Goal: Transaction & Acquisition: Purchase product/service

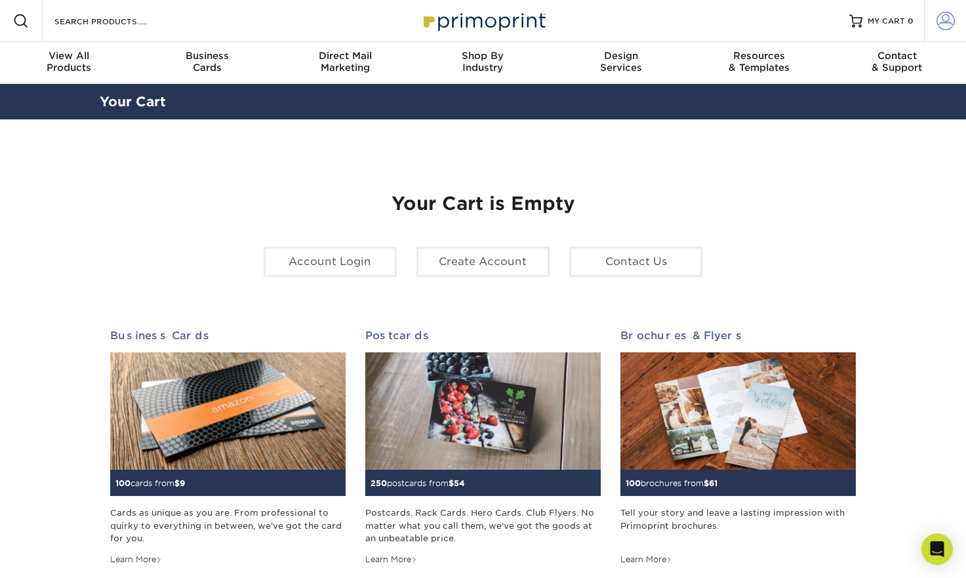
type input "drawntothepages@gmail.com"
click at [931, 23] on link "Account" at bounding box center [945, 21] width 42 height 42
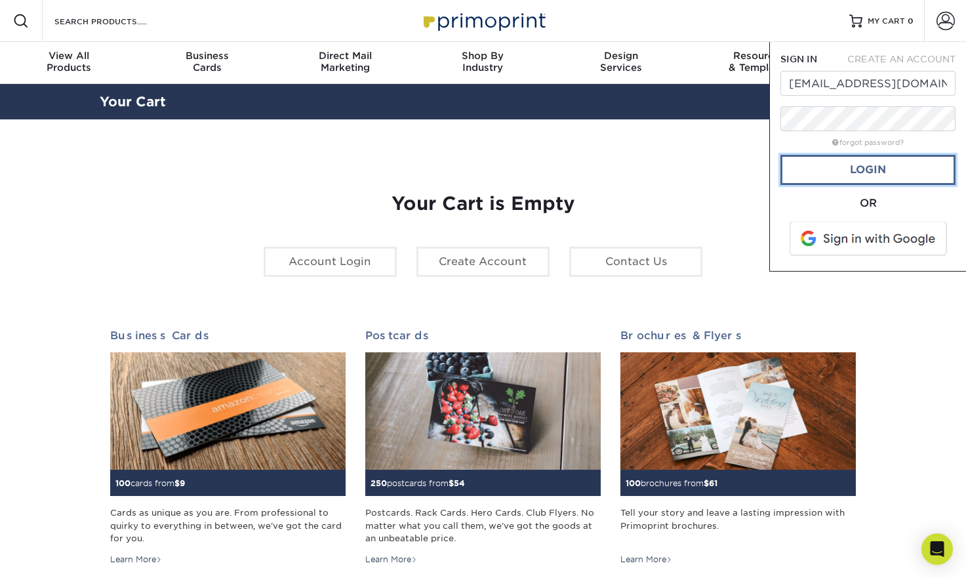
click at [865, 172] on link "Login" at bounding box center [868, 170] width 175 height 30
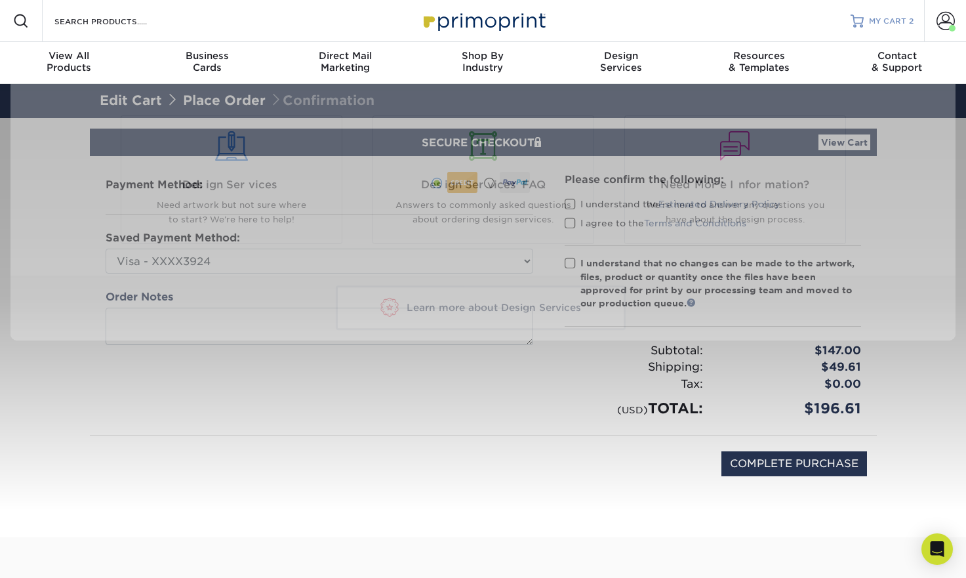
click at [867, 20] on link "MY CART 2" at bounding box center [882, 21] width 63 height 42
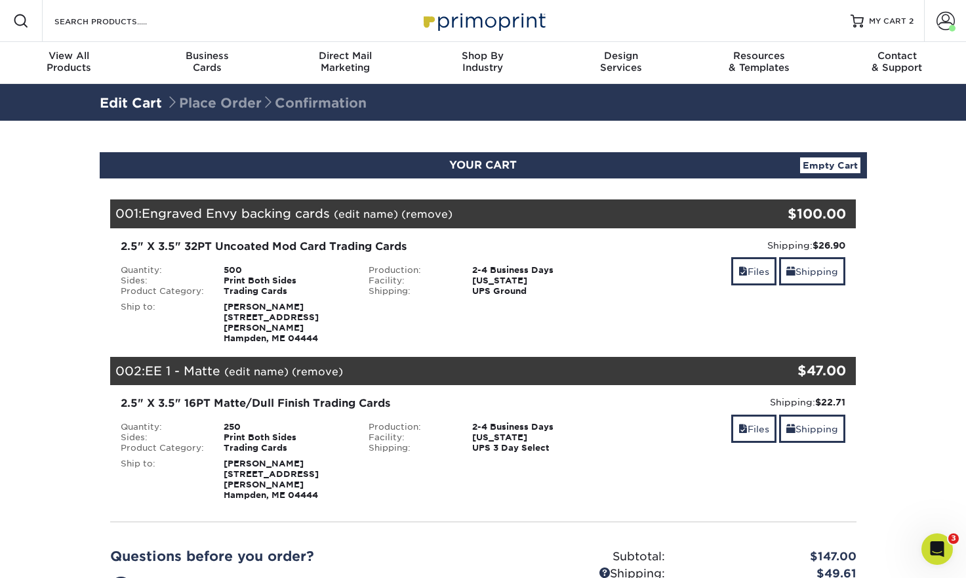
click at [323, 365] on link "(remove)" at bounding box center [317, 371] width 51 height 12
click at [561, 365] on link "Yes" at bounding box center [560, 371] width 18 height 12
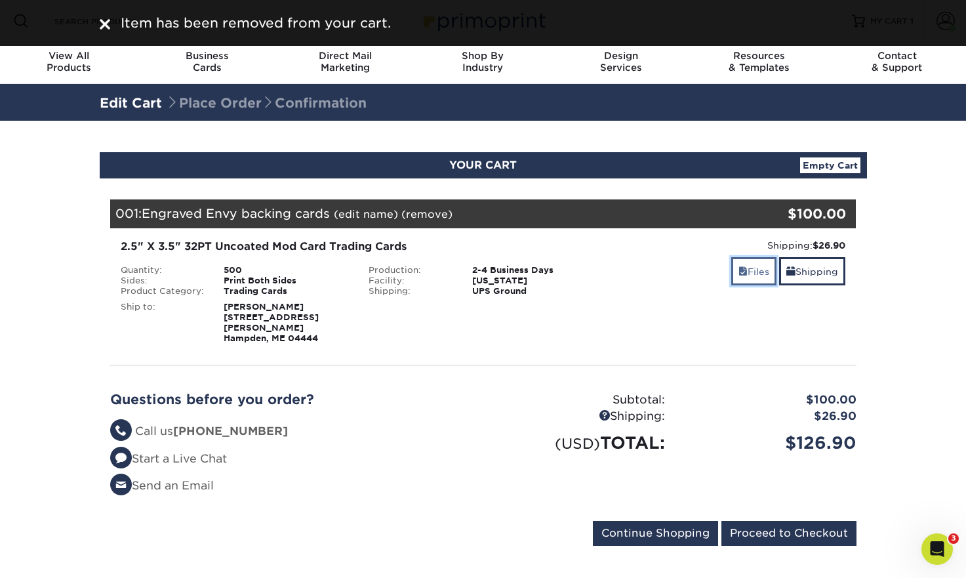
click at [743, 277] on link "Files" at bounding box center [753, 271] width 45 height 28
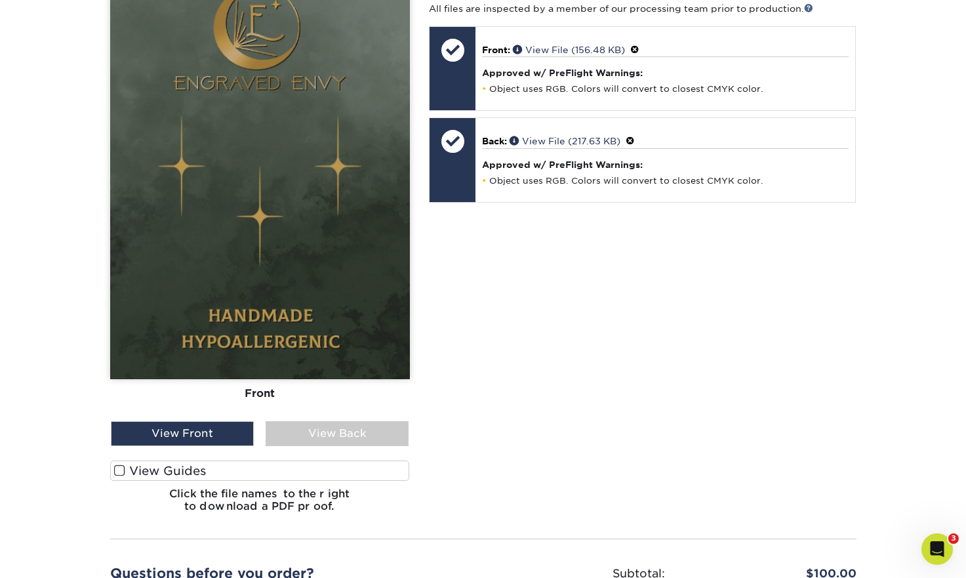
scroll to position [438, 0]
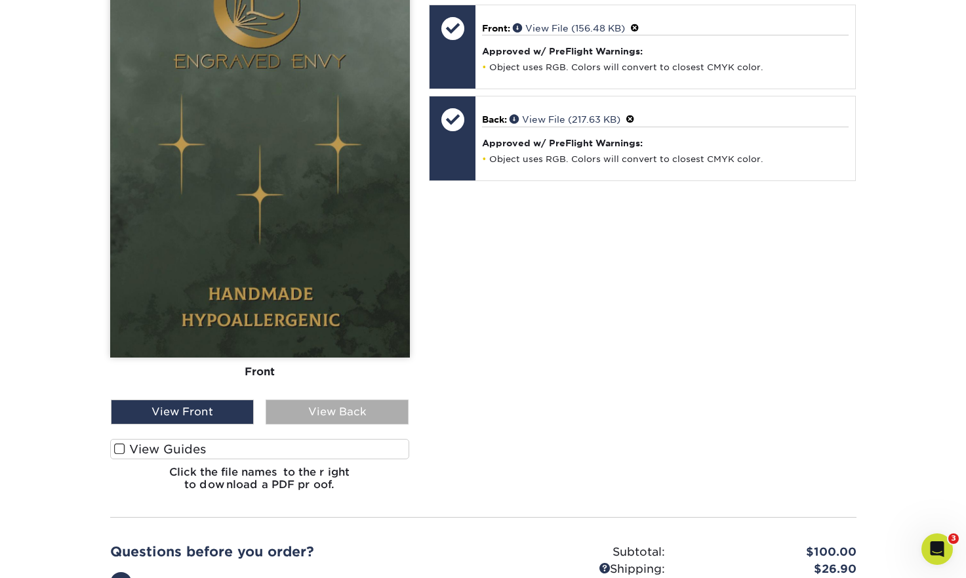
click at [313, 402] on div "View Back" at bounding box center [337, 411] width 143 height 25
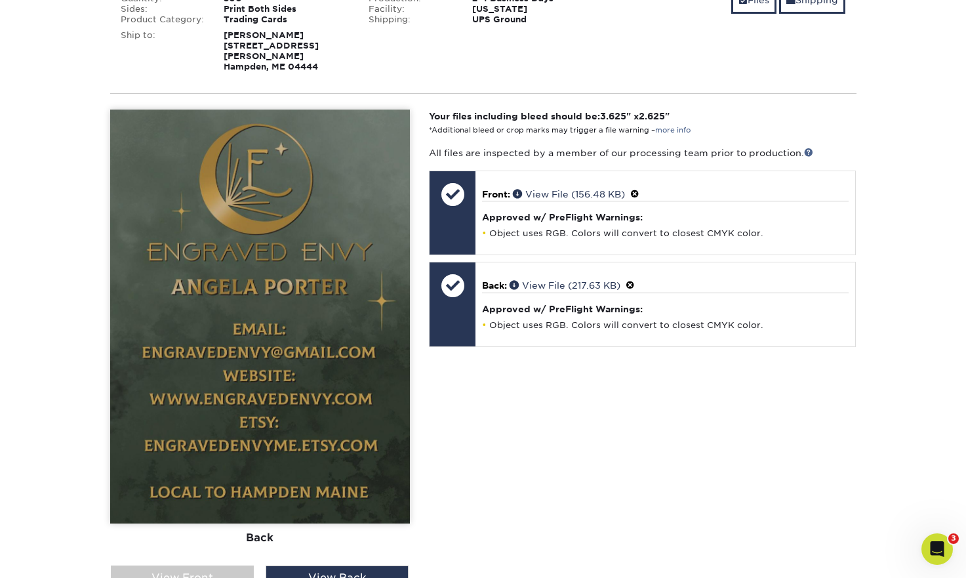
scroll to position [270, 0]
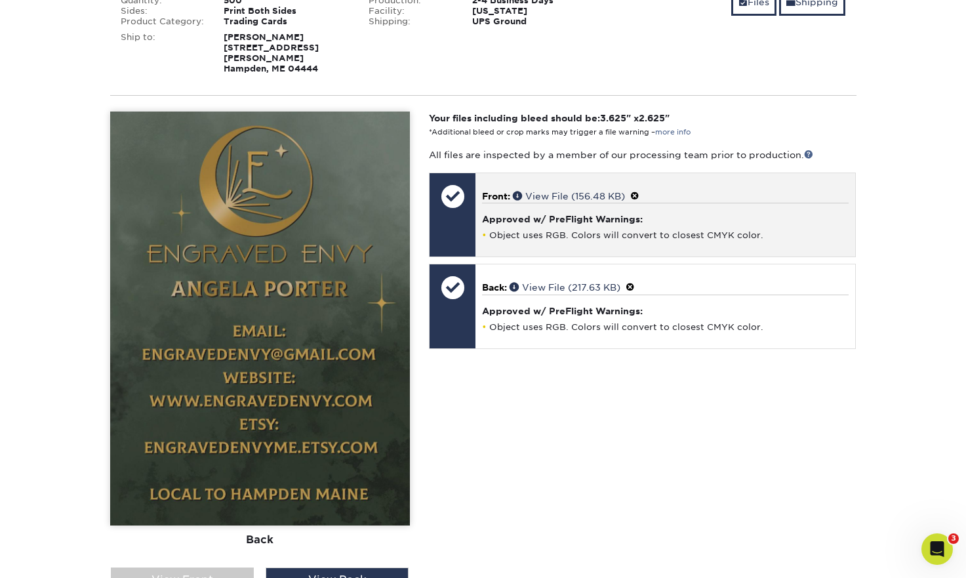
click at [444, 218] on div at bounding box center [453, 215] width 46 height 84
click at [451, 209] on div at bounding box center [453, 215] width 46 height 84
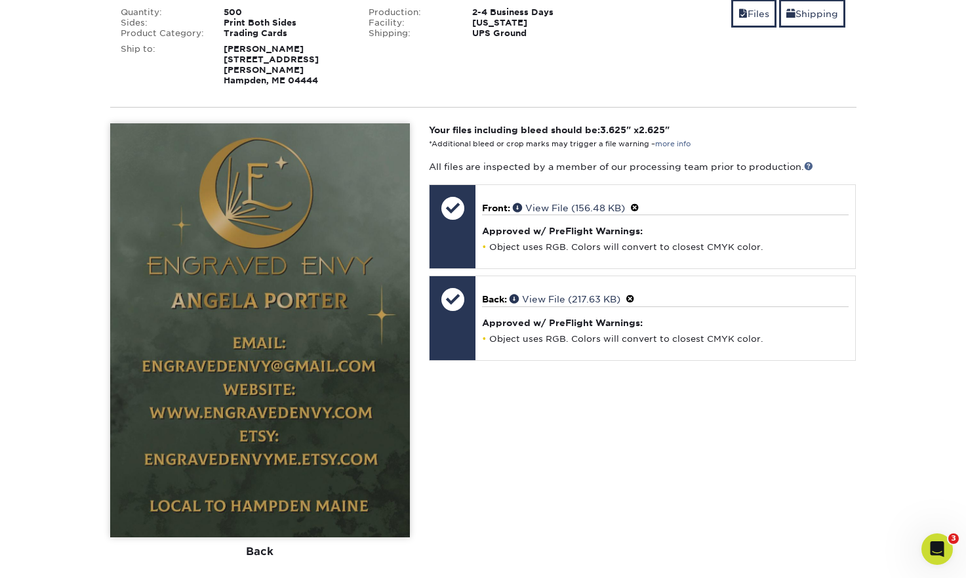
scroll to position [367, 0]
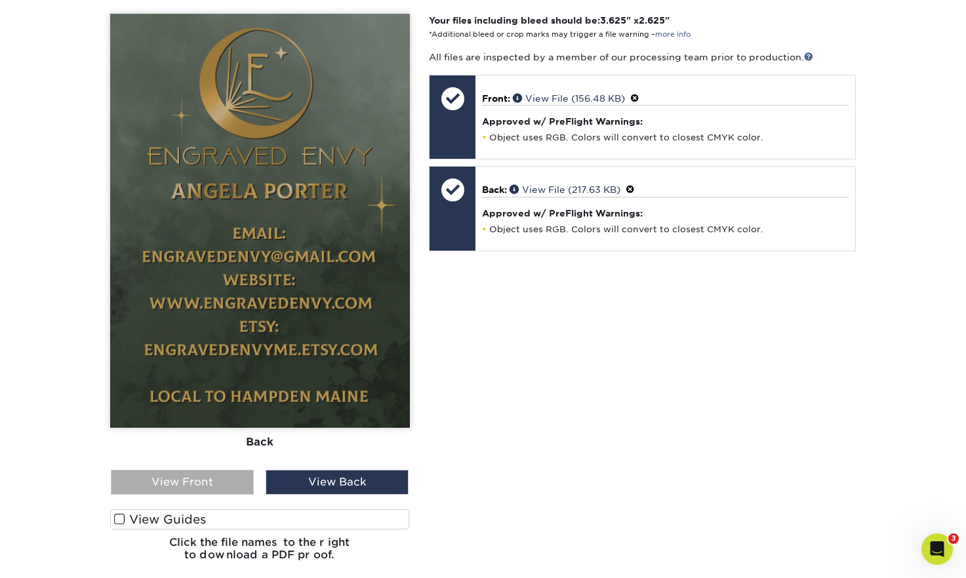
click at [184, 470] on div "View Front" at bounding box center [182, 482] width 143 height 25
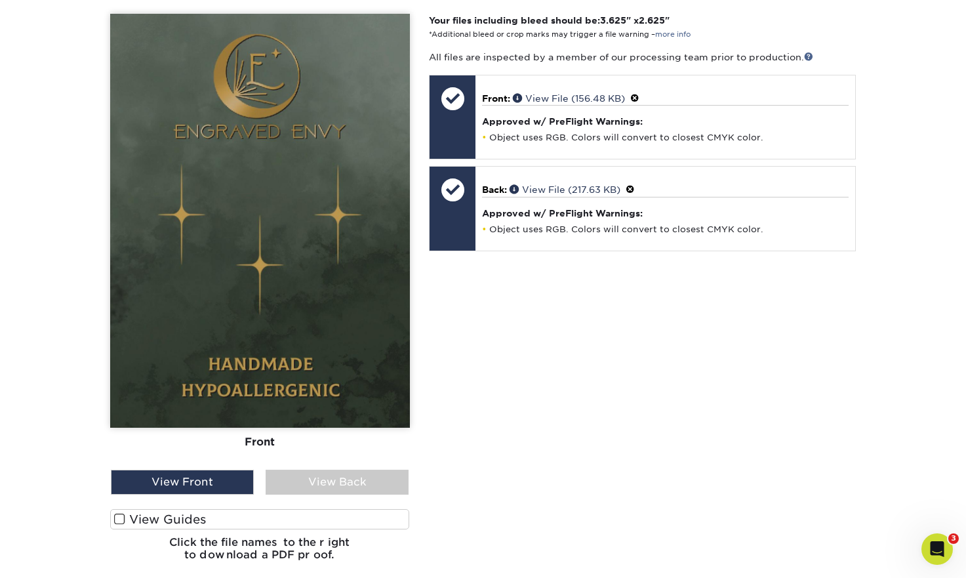
click at [120, 513] on span at bounding box center [119, 519] width 11 height 12
click at [0, 0] on input "View Guides" at bounding box center [0, 0] width 0 height 0
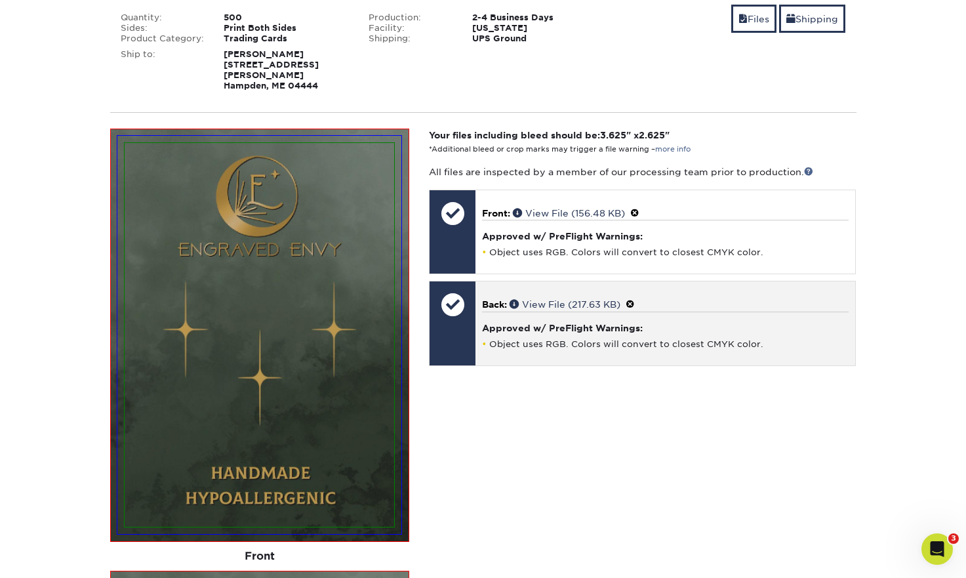
scroll to position [84, 0]
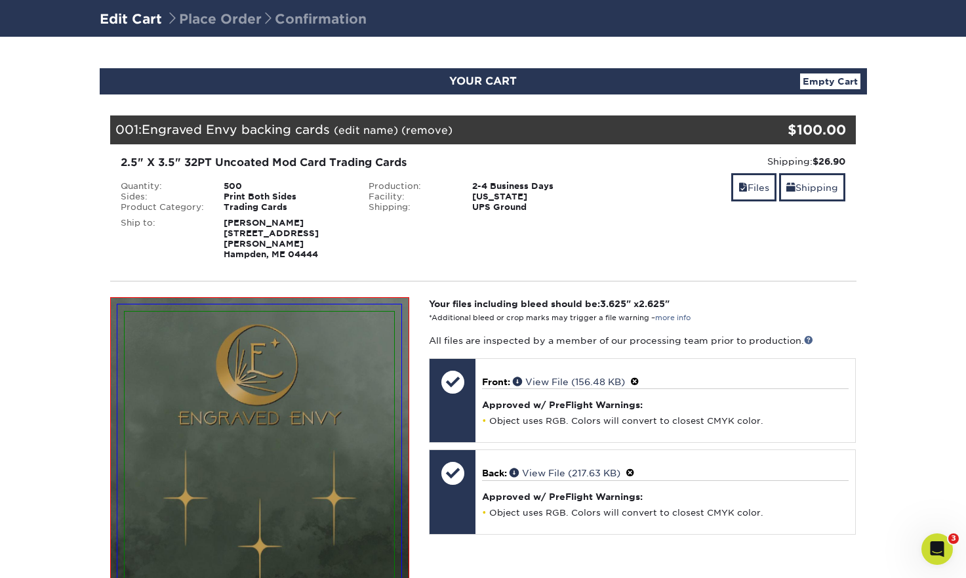
click at [241, 186] on div "500" at bounding box center [286, 186] width 145 height 10
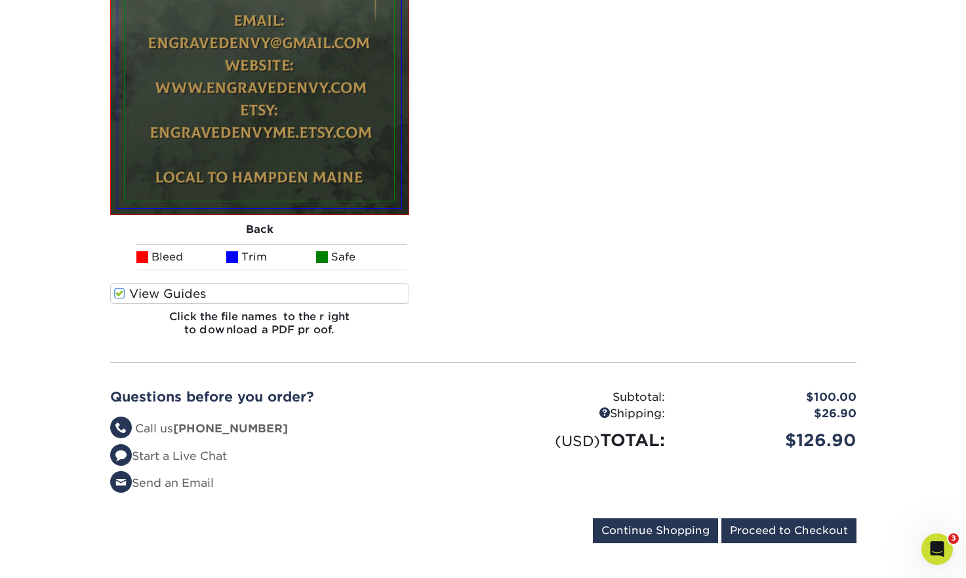
scroll to position [1021, 0]
click at [634, 523] on input "Continue Shopping" at bounding box center [655, 530] width 125 height 25
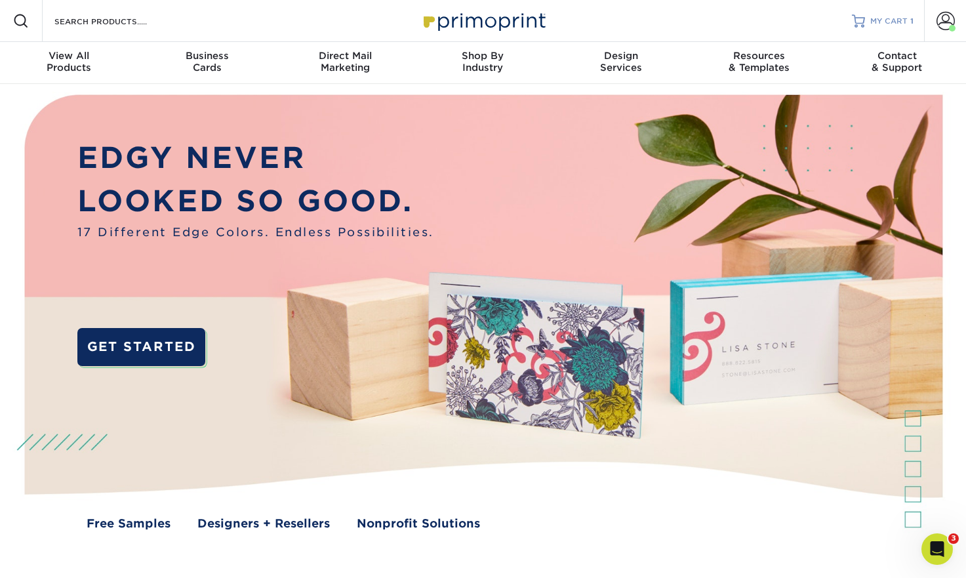
click at [897, 18] on span "MY CART" at bounding box center [888, 21] width 37 height 11
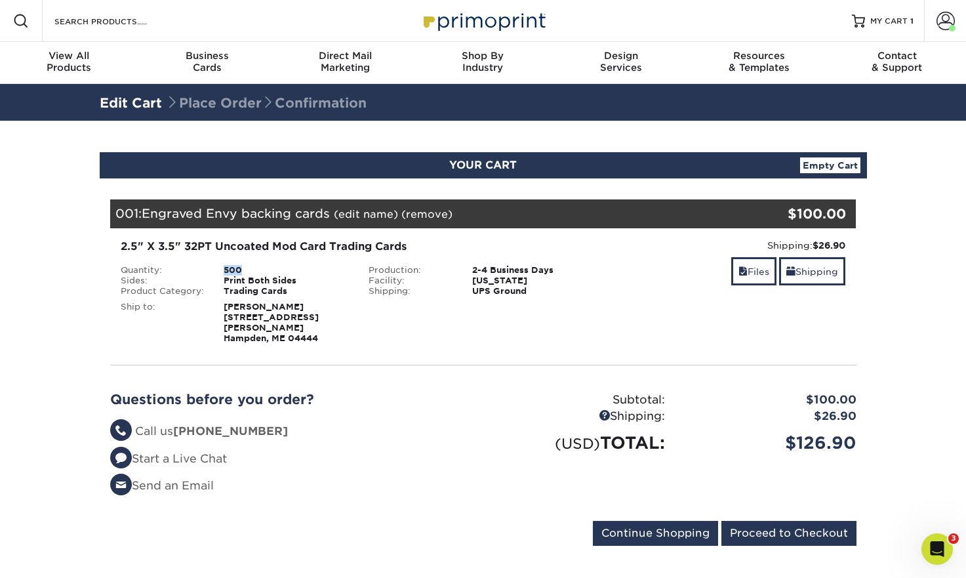
drag, startPoint x: 243, startPoint y: 268, endPoint x: 213, endPoint y: 268, distance: 30.2
click at [213, 268] on li "Quantity: 500" at bounding box center [235, 270] width 249 height 10
click at [480, 394] on div "Questions before you order? Questions? Call us (888) 822-5815 Start a Live Chat…" at bounding box center [291, 448] width 383 height 113
click at [805, 525] on input "Proceed to Checkout" at bounding box center [789, 533] width 135 height 25
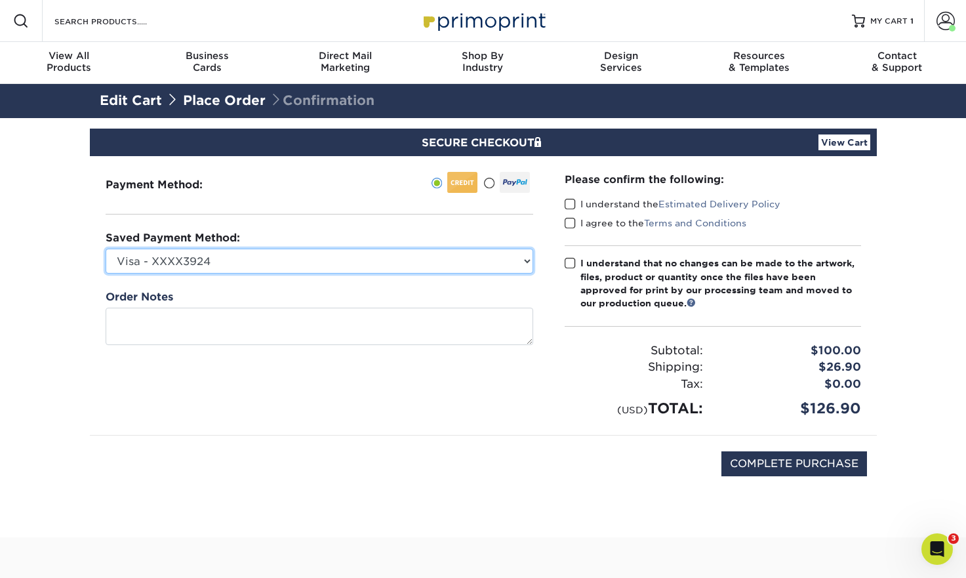
click at [325, 258] on select "Visa - XXXX3924 Visa - XXXX7653 Visa - XXXX8050 Visa - XXXX9969 Visa - XXXX9969…" at bounding box center [320, 261] width 428 height 25
select select
click at [106, 249] on select "Visa - XXXX3924 Visa - XXXX7653 Visa - XXXX8050 Visa - XXXX9969 Visa - XXXX9969…" at bounding box center [320, 261] width 428 height 25
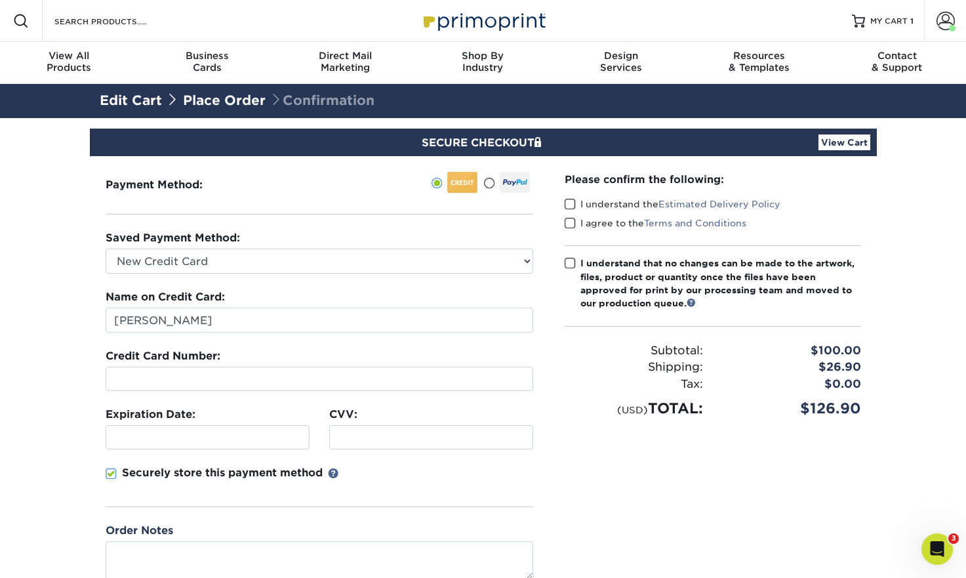
click at [356, 480] on div "Securely store this payment method" at bounding box center [320, 486] width 428 height 42
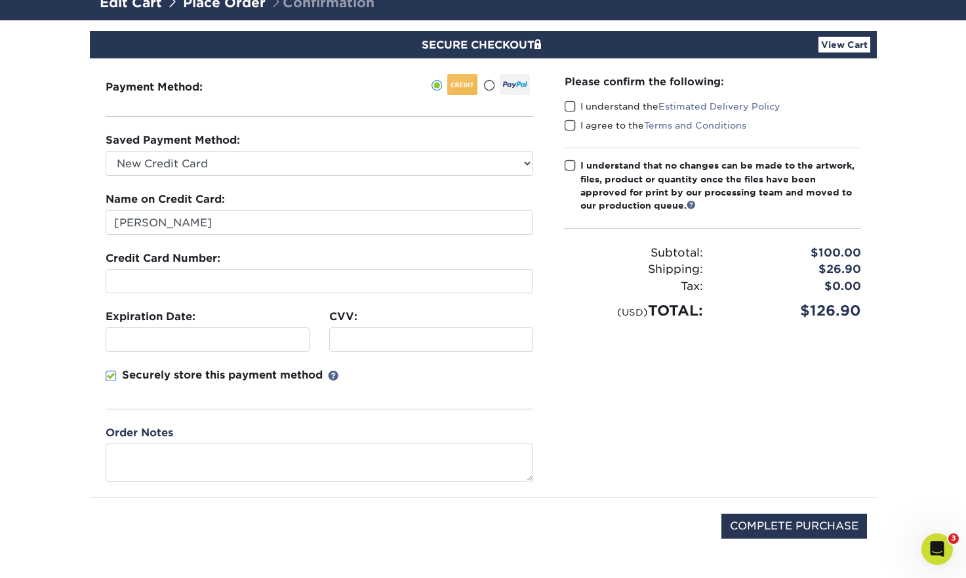
scroll to position [100, 0]
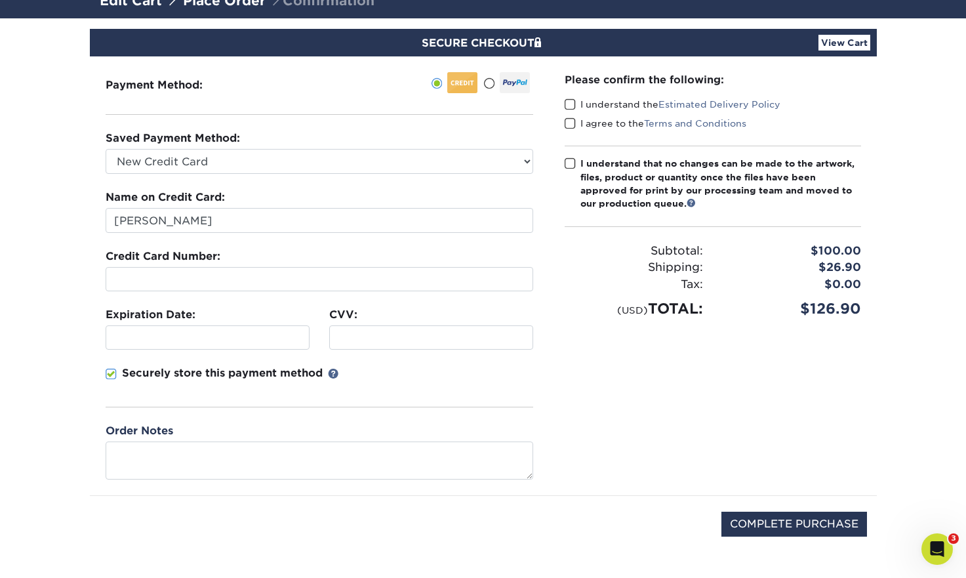
click at [569, 104] on span at bounding box center [570, 104] width 11 height 12
click at [0, 0] on input "I understand the Estimated Delivery Policy" at bounding box center [0, 0] width 0 height 0
click at [570, 122] on span at bounding box center [570, 123] width 11 height 12
click at [0, 0] on input "I agree to the Terms and Conditions" at bounding box center [0, 0] width 0 height 0
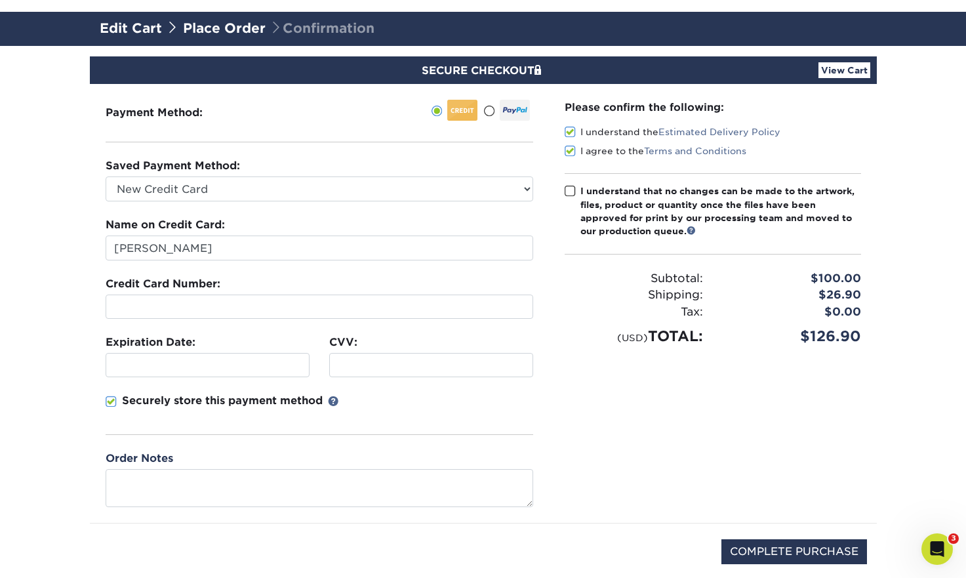
scroll to position [73, 0]
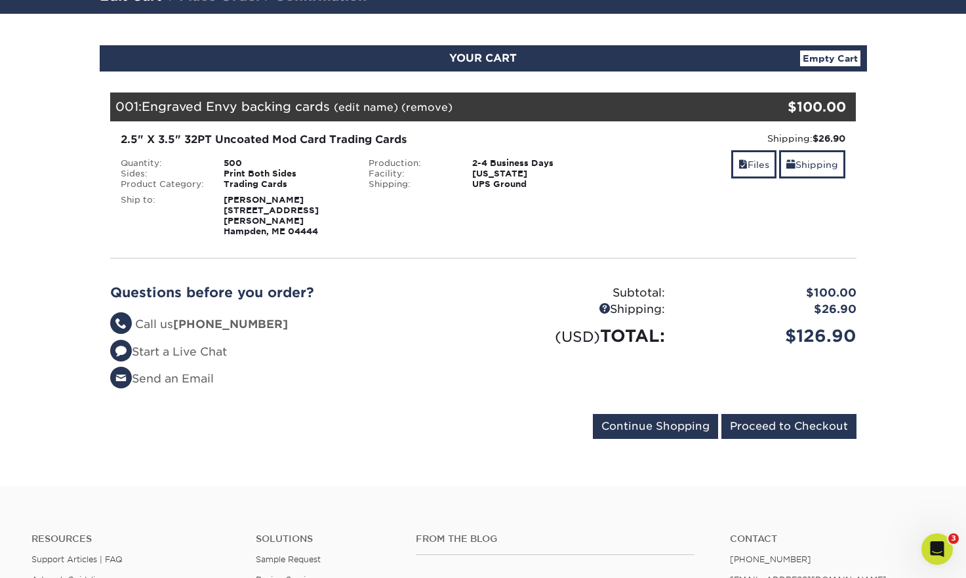
scroll to position [96, 0]
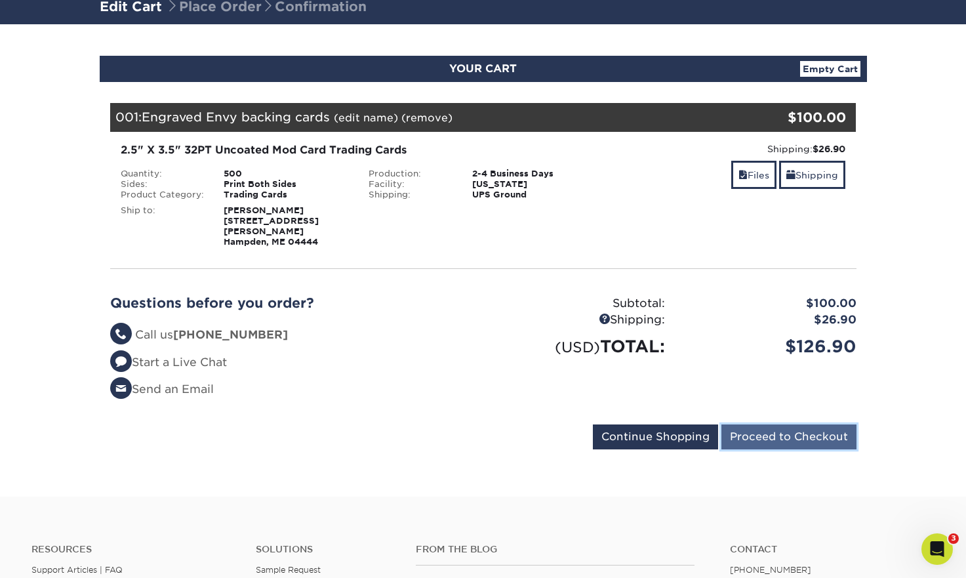
click at [803, 430] on input "Proceed to Checkout" at bounding box center [789, 436] width 135 height 25
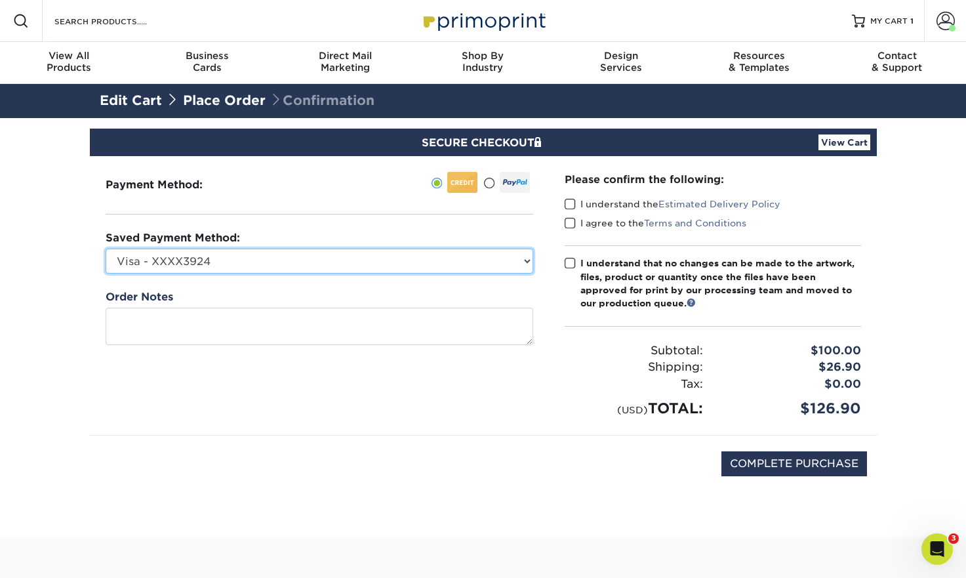
click at [520, 262] on select "Visa - XXXX3924 Visa - XXXX7653 Visa - XXXX8050 Visa - XXXX9969 Visa - XXXX9969…" at bounding box center [320, 261] width 428 height 25
select select
click at [106, 249] on select "Visa - XXXX3924 Visa - XXXX7653 Visa - XXXX8050 Visa - XXXX9969 Visa - XXXX9969…" at bounding box center [320, 261] width 428 height 25
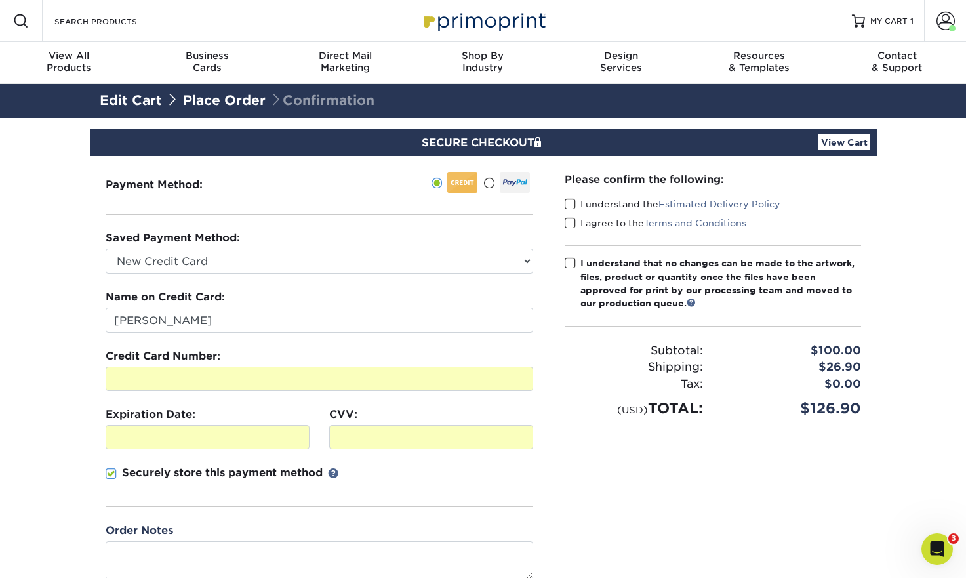
click at [377, 483] on div "Securely store this payment method" at bounding box center [320, 486] width 428 height 42
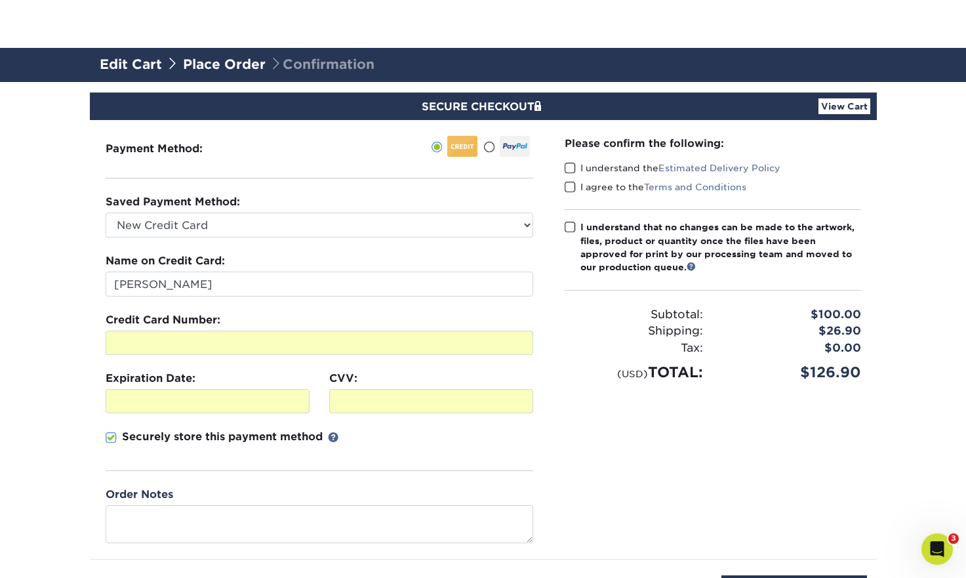
scroll to position [106, 0]
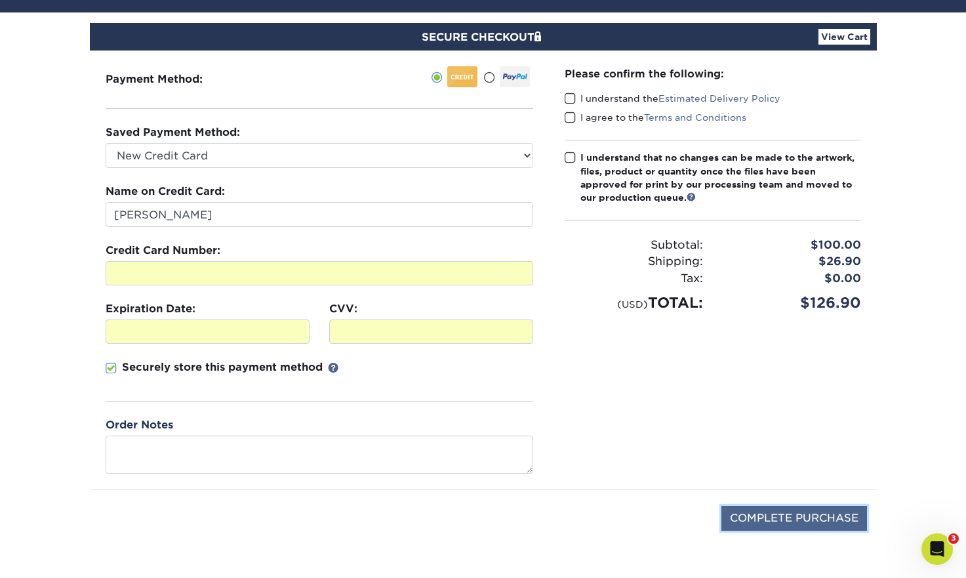
click at [761, 517] on input "COMPLETE PURCHASE" at bounding box center [795, 518] width 146 height 25
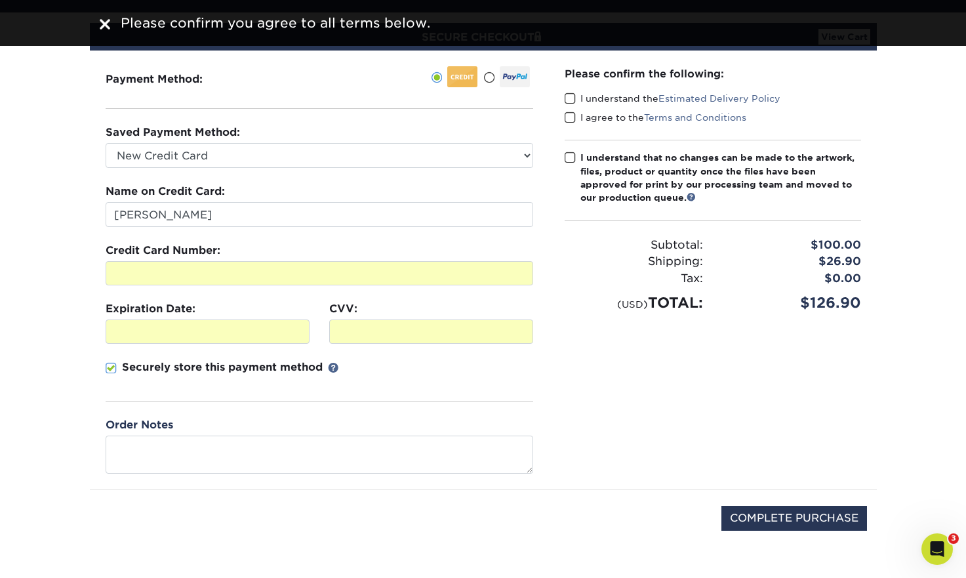
click at [571, 94] on span at bounding box center [570, 98] width 11 height 12
click at [0, 0] on input "I understand the Estimated Delivery Policy" at bounding box center [0, 0] width 0 height 0
click at [571, 117] on span at bounding box center [570, 118] width 11 height 12
click at [0, 0] on input "I agree to the Terms and Conditions" at bounding box center [0, 0] width 0 height 0
click at [570, 155] on span at bounding box center [570, 158] width 11 height 12
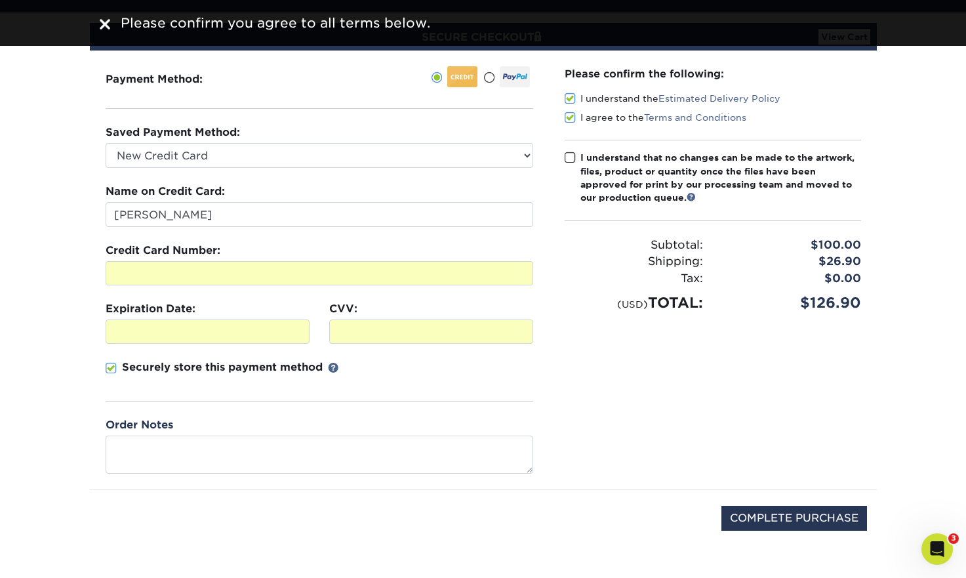
click at [0, 0] on input "I understand that no changes can be made to the artwork, files, product or quan…" at bounding box center [0, 0] width 0 height 0
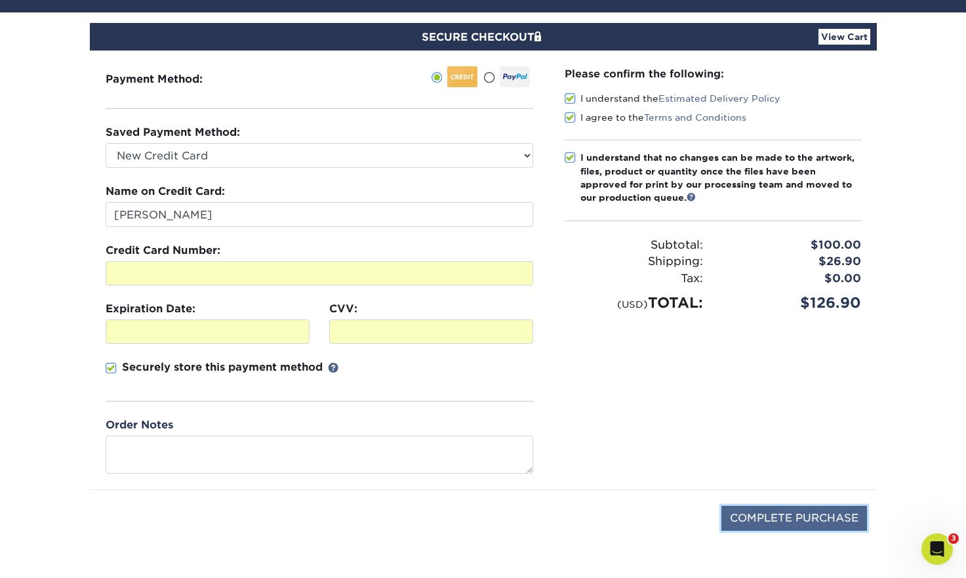
click at [784, 512] on input "COMPLETE PURCHASE" at bounding box center [795, 518] width 146 height 25
type input "PROCESSING, PLEASE WAIT..."
